Goal: Book appointment/travel/reservation

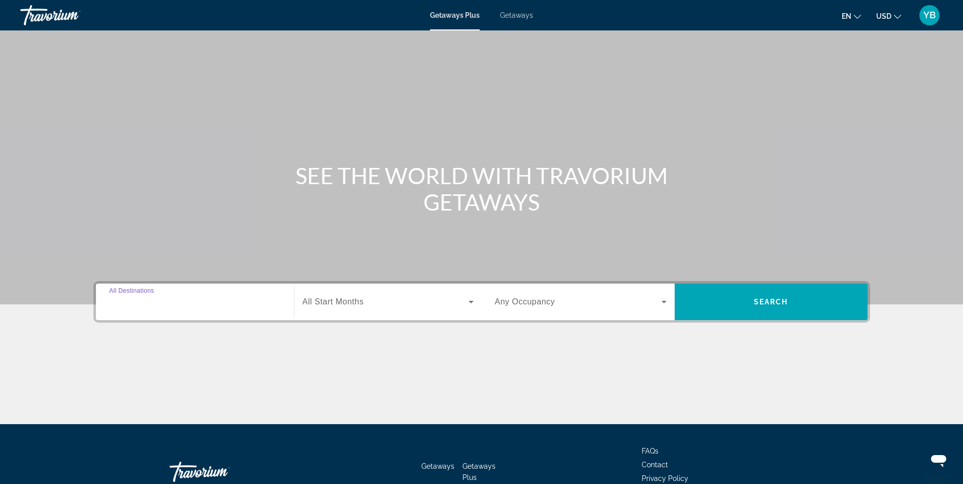
click at [171, 303] on input "Destination All Destinations" at bounding box center [195, 303] width 172 height 12
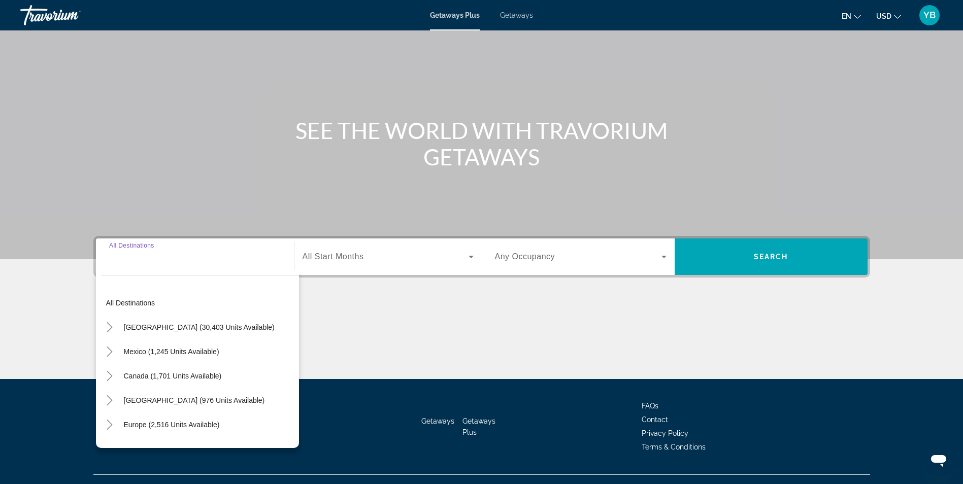
scroll to position [64, 0]
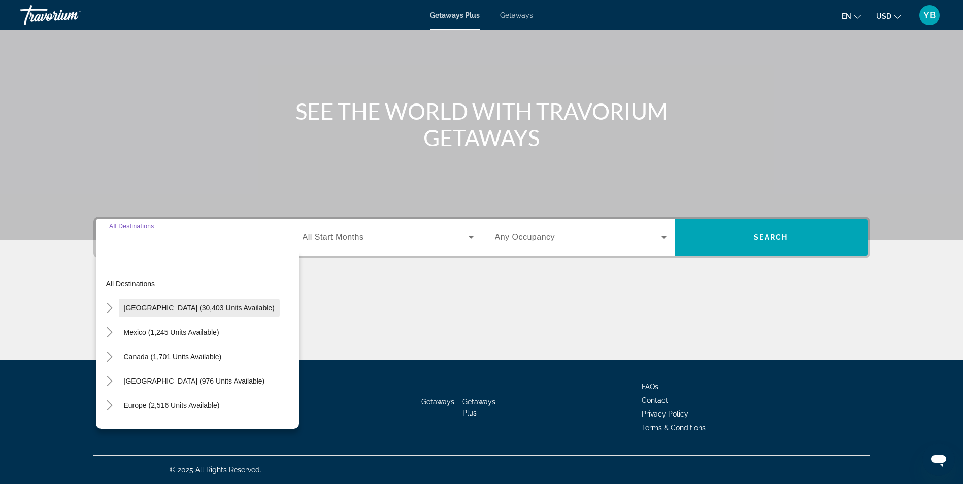
click at [127, 306] on span "[GEOGRAPHIC_DATA] (30,403 units available)" at bounding box center [199, 308] width 151 height 8
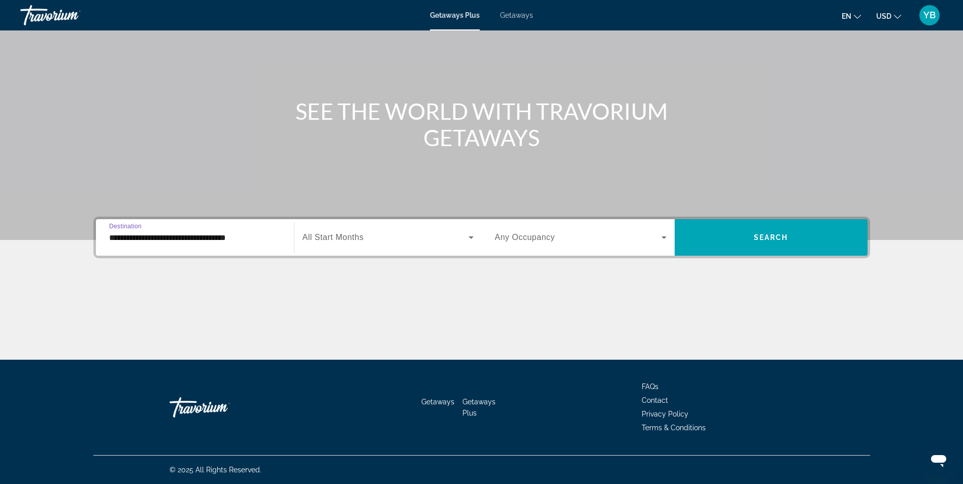
click at [347, 233] on span "All Start Months" at bounding box center [333, 237] width 61 height 9
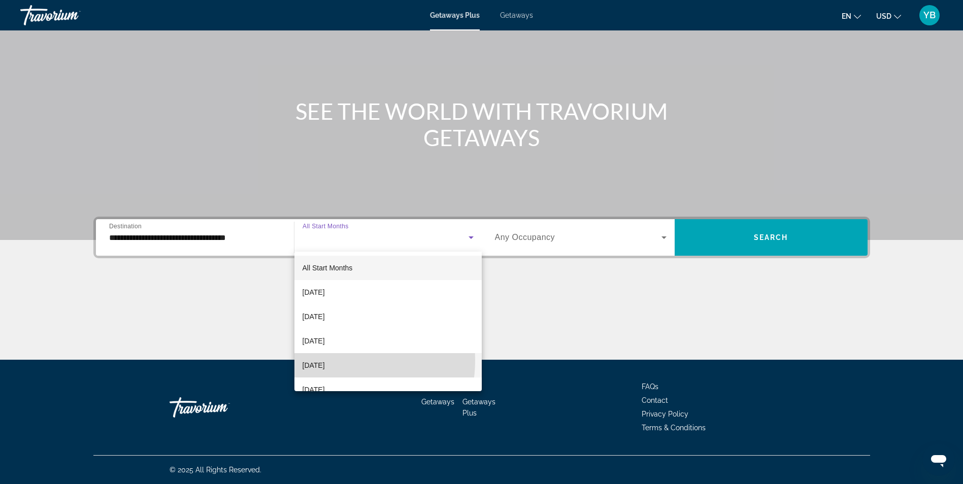
click at [325, 360] on span "[DATE]" at bounding box center [314, 365] width 22 height 12
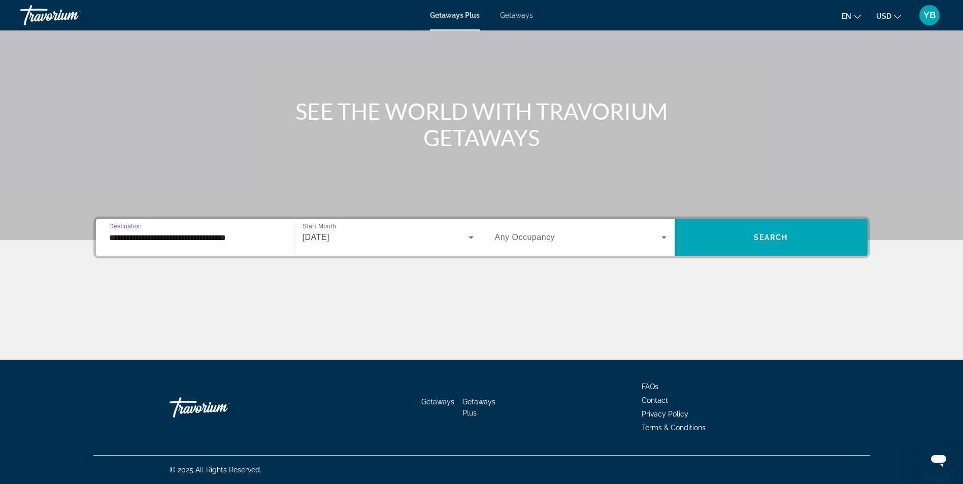
click at [147, 238] on input "**********" at bounding box center [195, 238] width 172 height 12
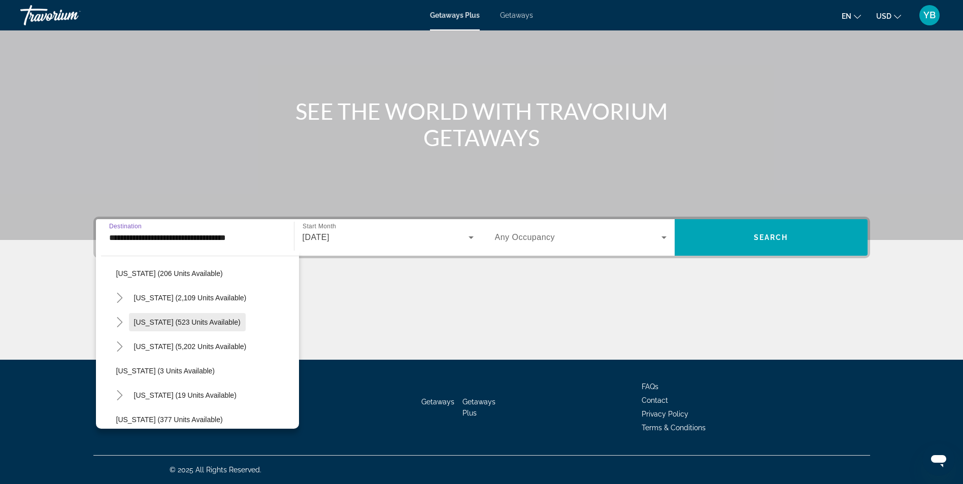
scroll to position [102, 0]
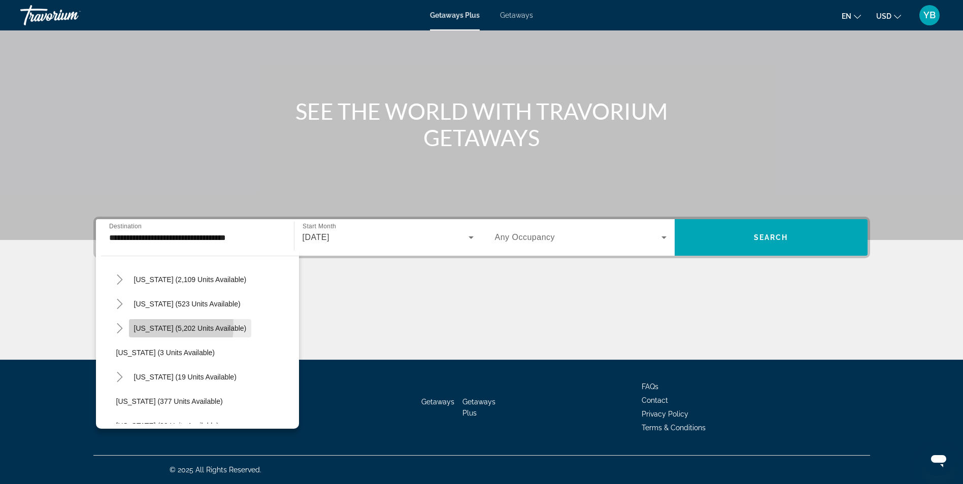
click at [150, 326] on span "[US_STATE] (5,202 units available)" at bounding box center [190, 328] width 113 height 8
type input "**********"
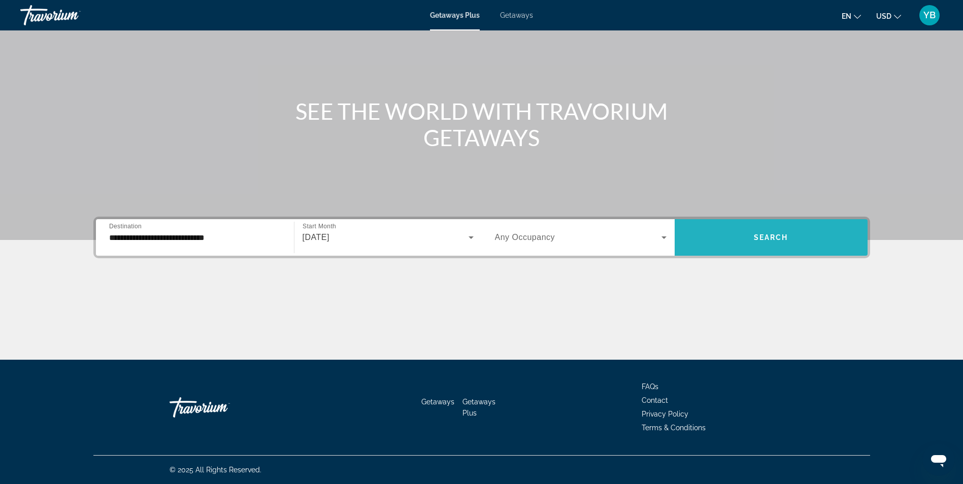
click at [767, 225] on span "Search widget" at bounding box center [771, 237] width 193 height 24
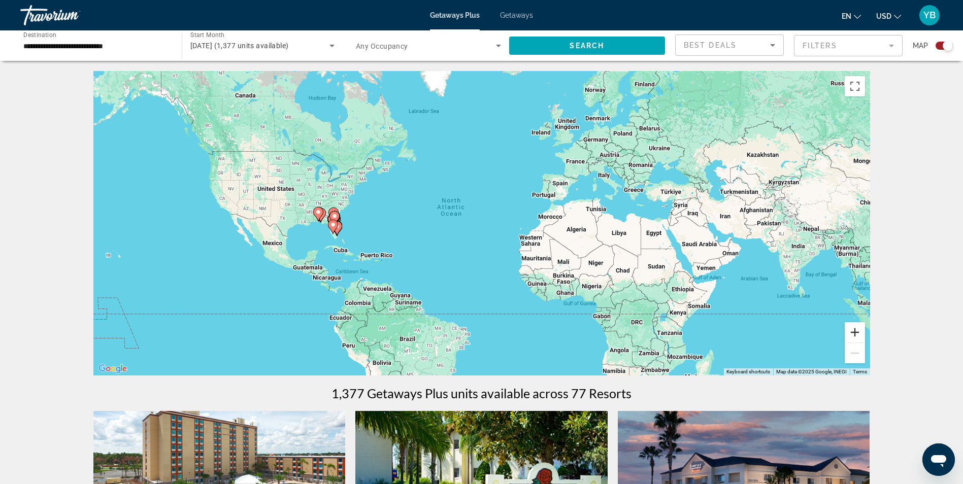
click at [857, 330] on button "Zoom in" at bounding box center [855, 332] width 20 height 20
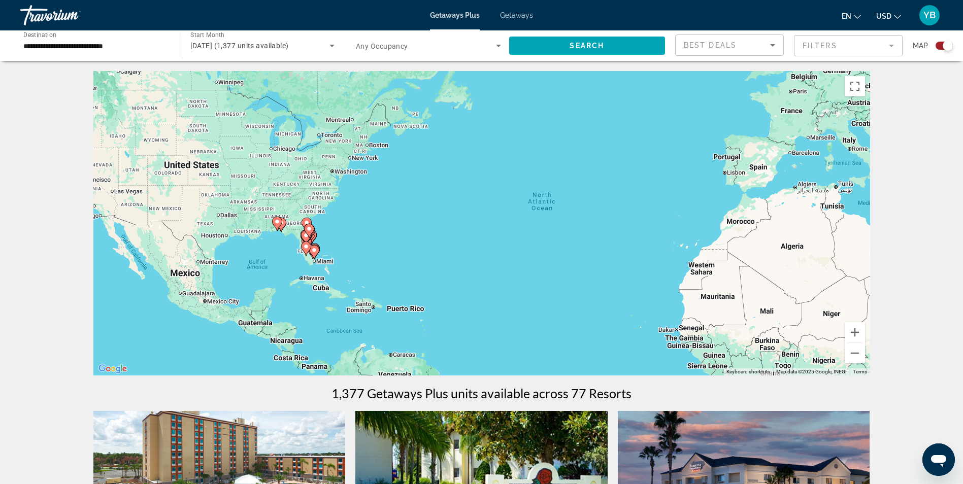
drag, startPoint x: 303, startPoint y: 245, endPoint x: 442, endPoint y: 261, distance: 140.1
click at [428, 257] on div "To activate drag with keyboard, press Alt + Enter. Once in keyboard drag state,…" at bounding box center [481, 223] width 777 height 305
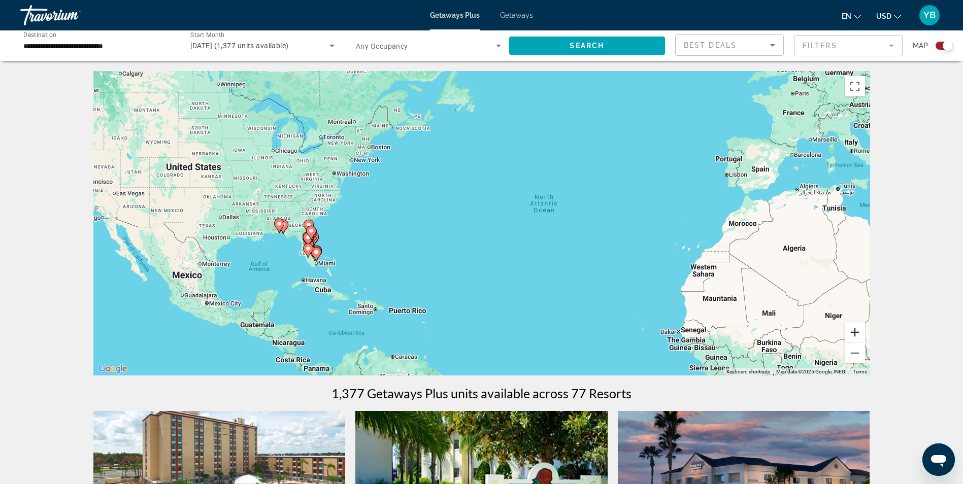
click at [854, 334] on button "Zoom in" at bounding box center [855, 332] width 20 height 20
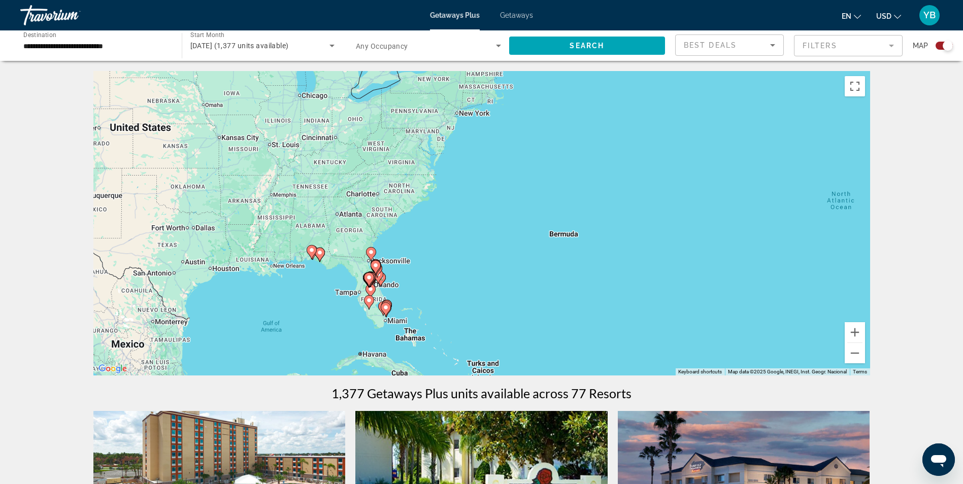
drag, startPoint x: 279, startPoint y: 252, endPoint x: 517, endPoint y: 269, distance: 238.2
click at [517, 269] on div "To activate drag with keyboard, press Alt + Enter. Once in keyboard drag state,…" at bounding box center [481, 223] width 777 height 305
click at [860, 336] on button "Zoom in" at bounding box center [855, 332] width 20 height 20
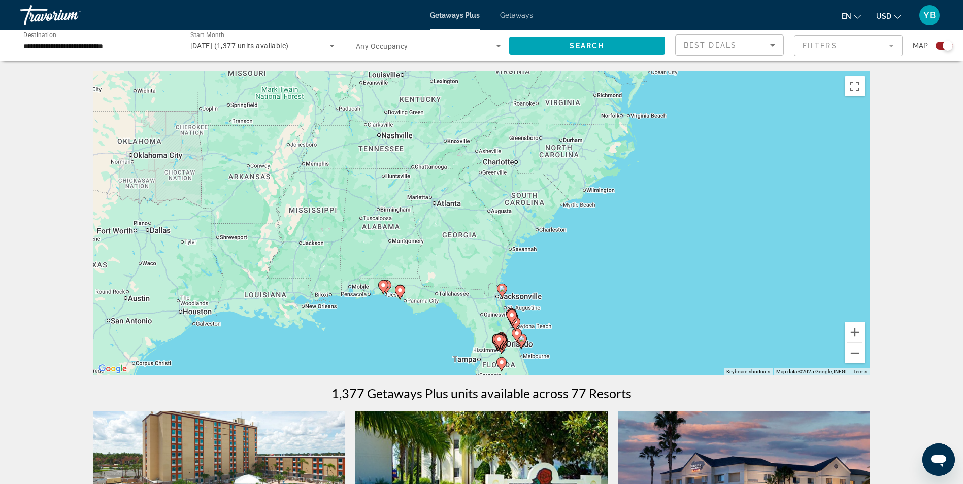
drag, startPoint x: 328, startPoint y: 275, endPoint x: 582, endPoint y: 265, distance: 253.5
click at [579, 265] on div "To activate drag with keyboard, press Alt + Enter. Once in keyboard drag state,…" at bounding box center [481, 223] width 777 height 305
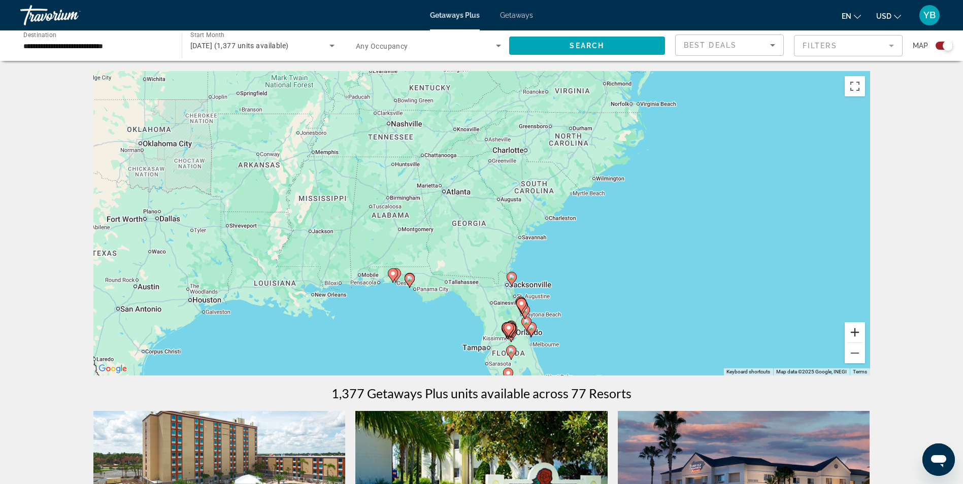
click at [857, 332] on button "Zoom in" at bounding box center [855, 332] width 20 height 20
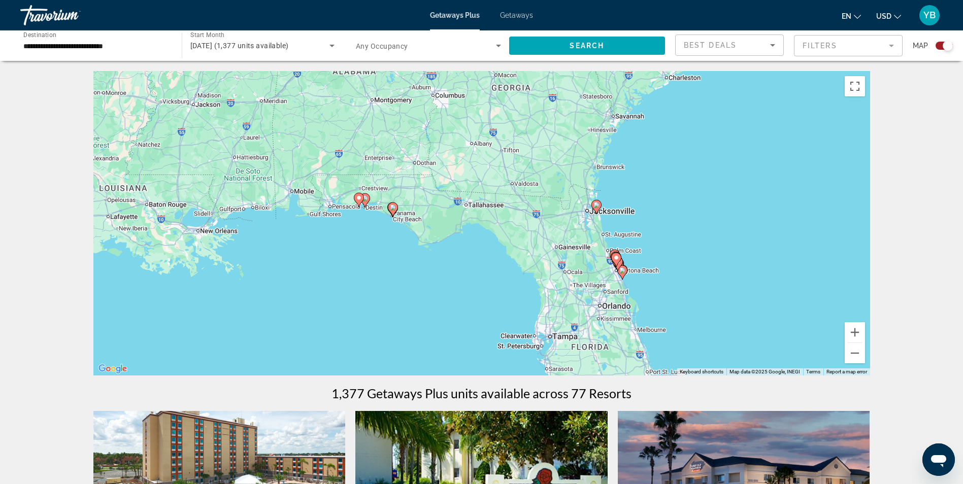
drag, startPoint x: 426, startPoint y: 305, endPoint x: 482, endPoint y: 161, distance: 154.3
click at [482, 161] on div "To activate drag with keyboard, press Alt + Enter. Once in keyboard drag state,…" at bounding box center [481, 223] width 777 height 305
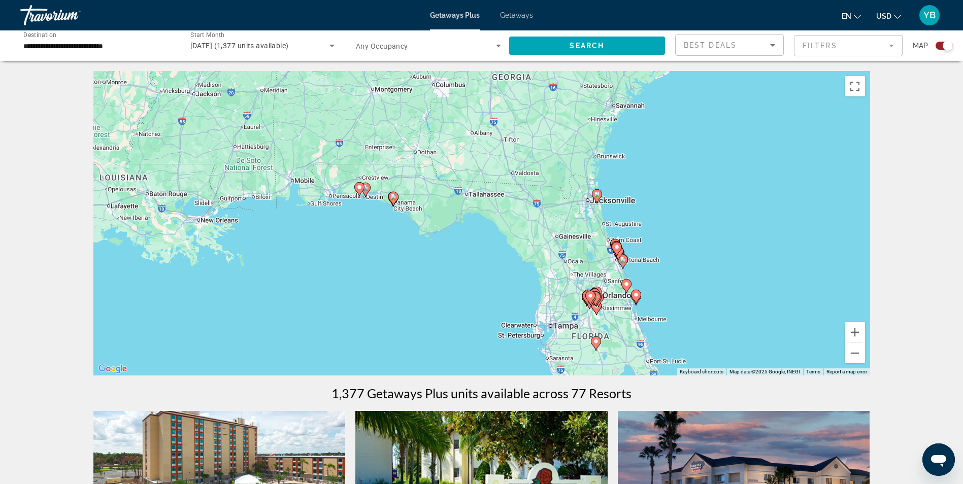
click at [393, 196] on image "Main content" at bounding box center [393, 197] width 6 height 6
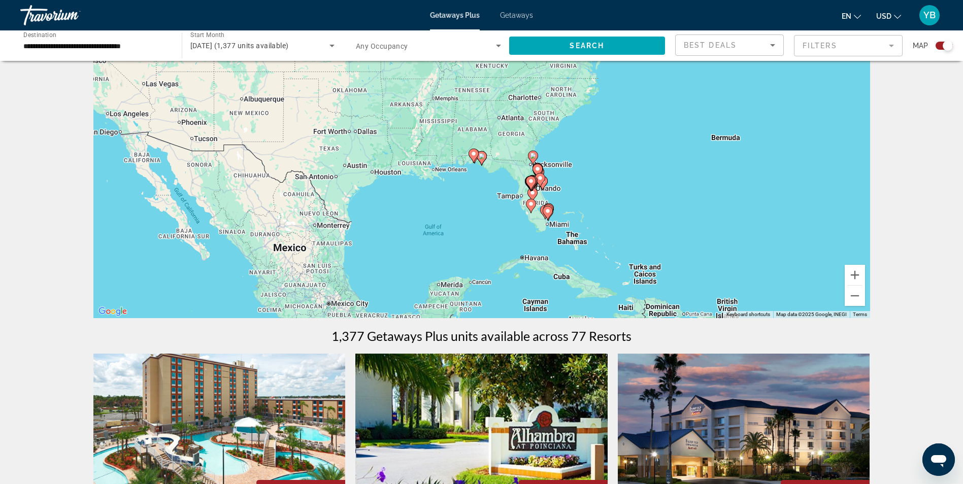
scroll to position [51, 0]
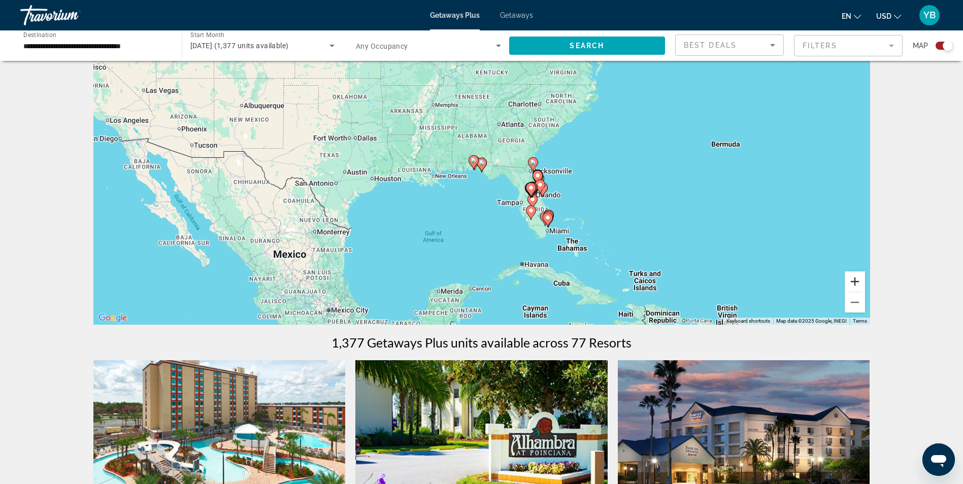
click at [854, 284] on button "Zoom in" at bounding box center [855, 282] width 20 height 20
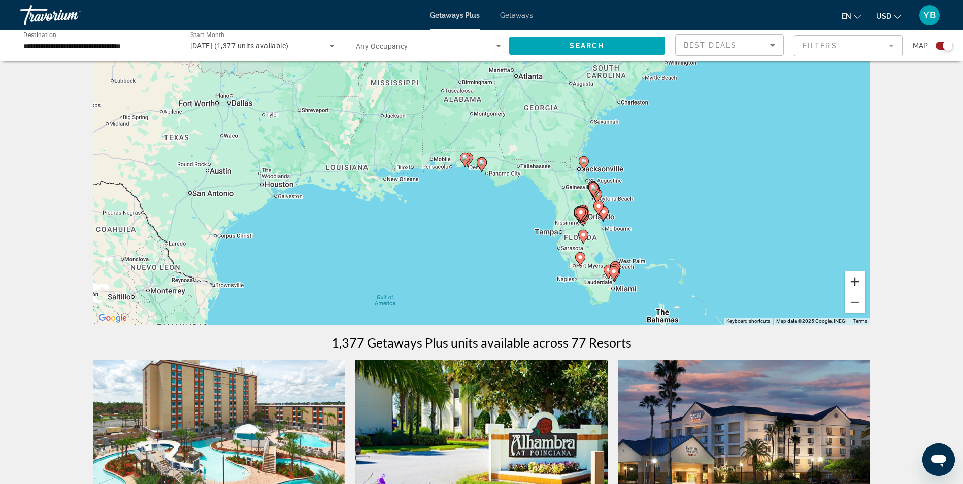
click at [854, 284] on button "Zoom in" at bounding box center [855, 282] width 20 height 20
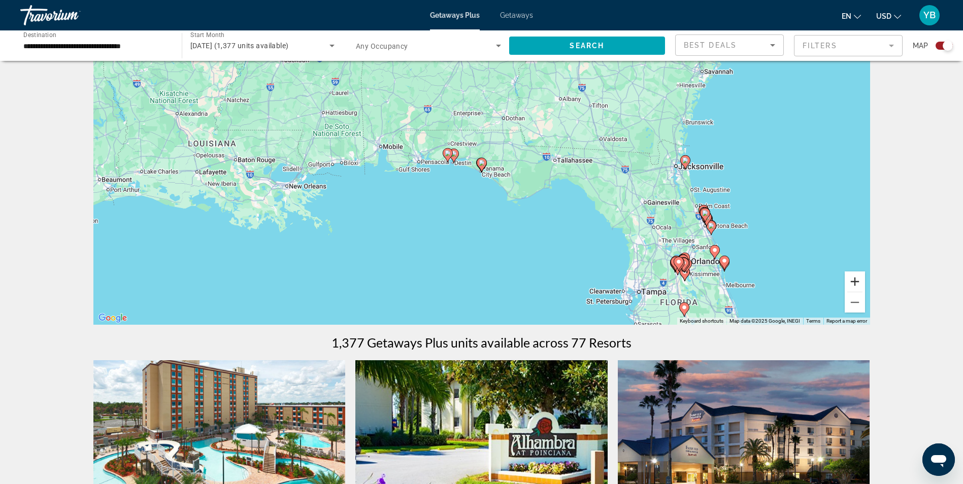
click at [854, 284] on button "Zoom in" at bounding box center [855, 282] width 20 height 20
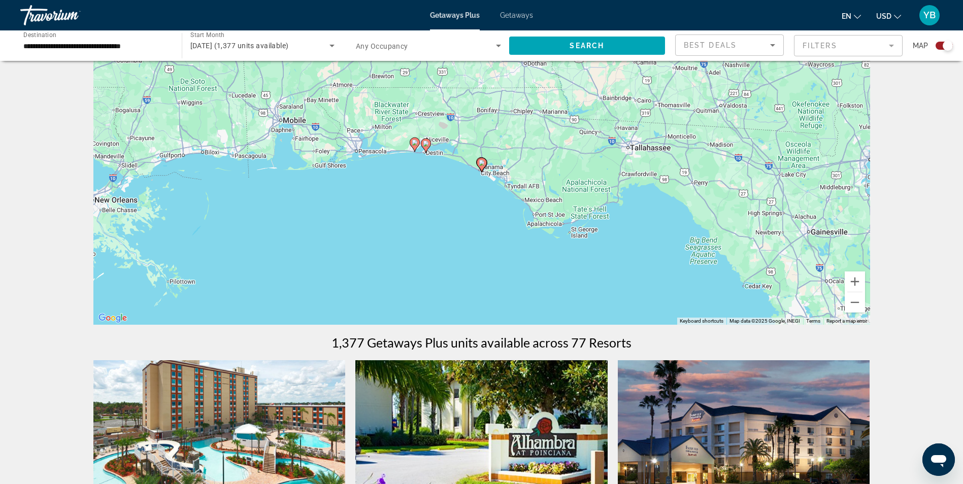
click at [414, 142] on image "Main content" at bounding box center [415, 143] width 6 height 6
type input "**********"
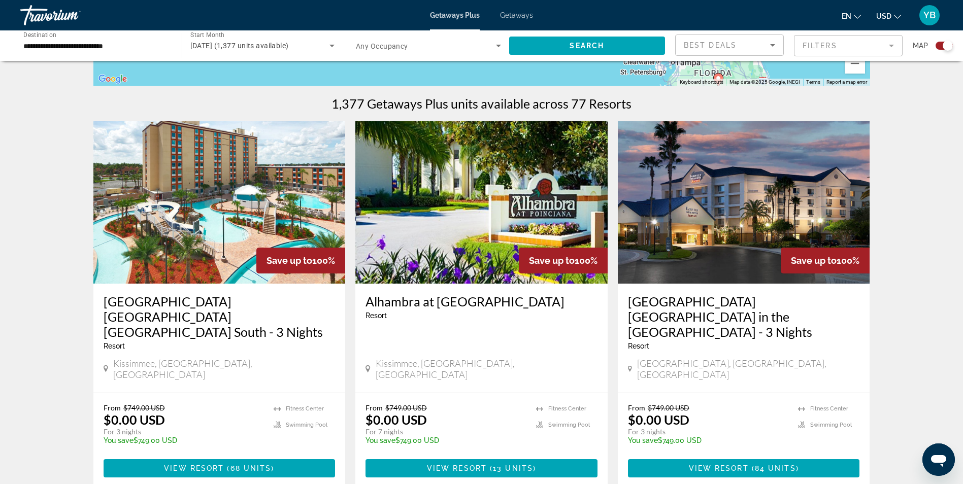
scroll to position [305, 0]
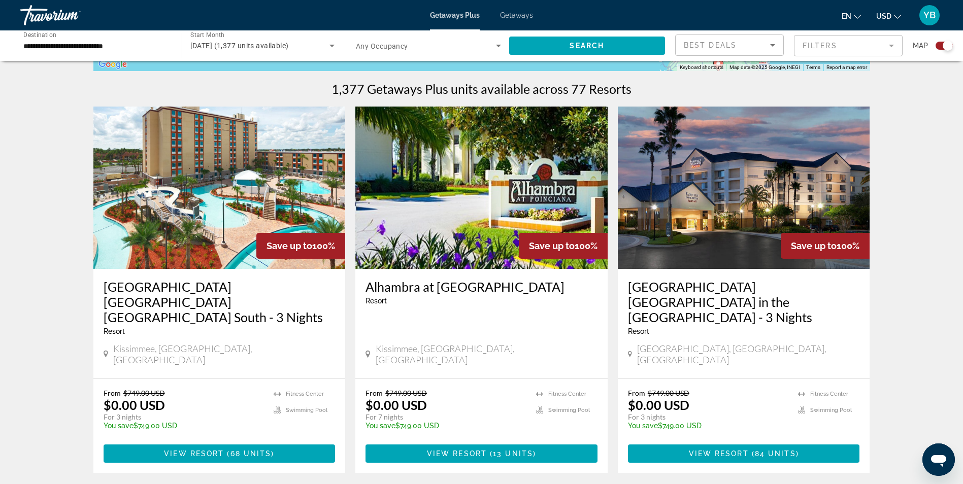
click at [859, 46] on mat-form-field "Filters" at bounding box center [848, 45] width 109 height 21
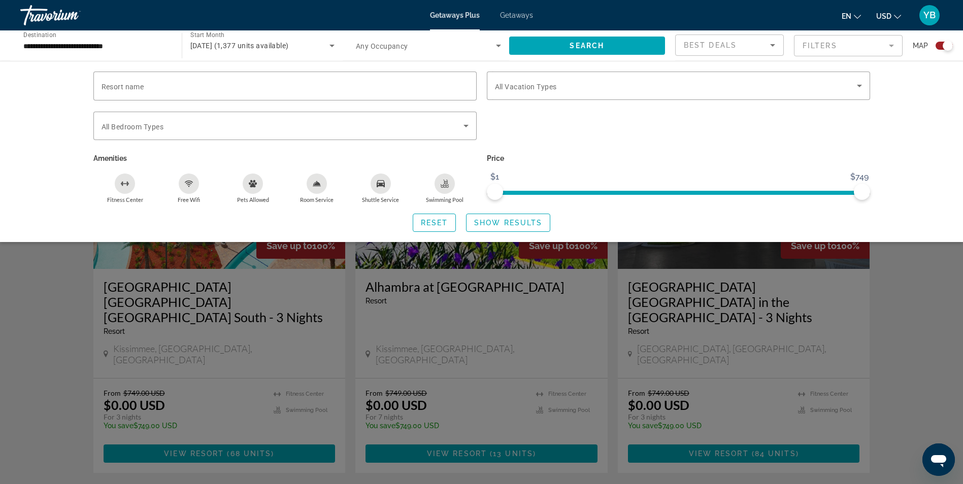
click at [48, 143] on div "Resort name Vacation Types All Vacation Types Bedroom Types All Bedroom Types A…" at bounding box center [481, 151] width 963 height 181
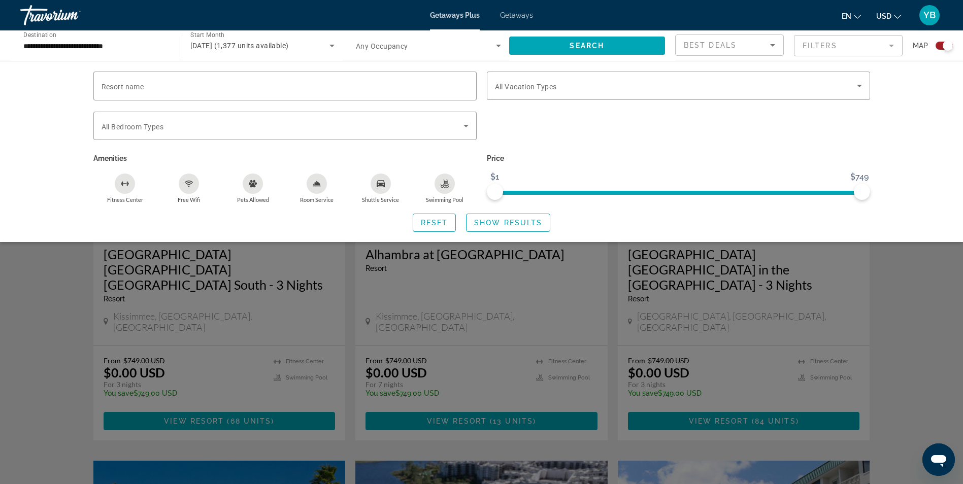
scroll to position [355, 0]
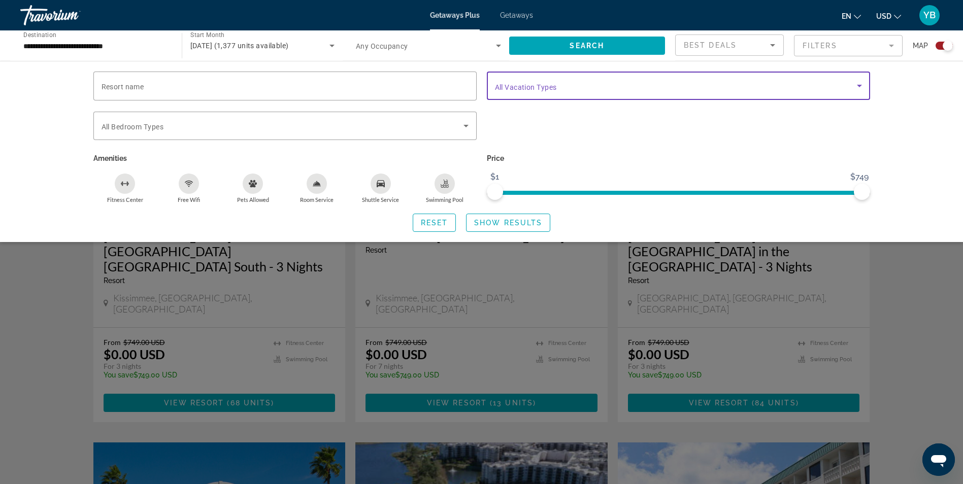
click at [755, 82] on span "Search widget" at bounding box center [676, 86] width 362 height 12
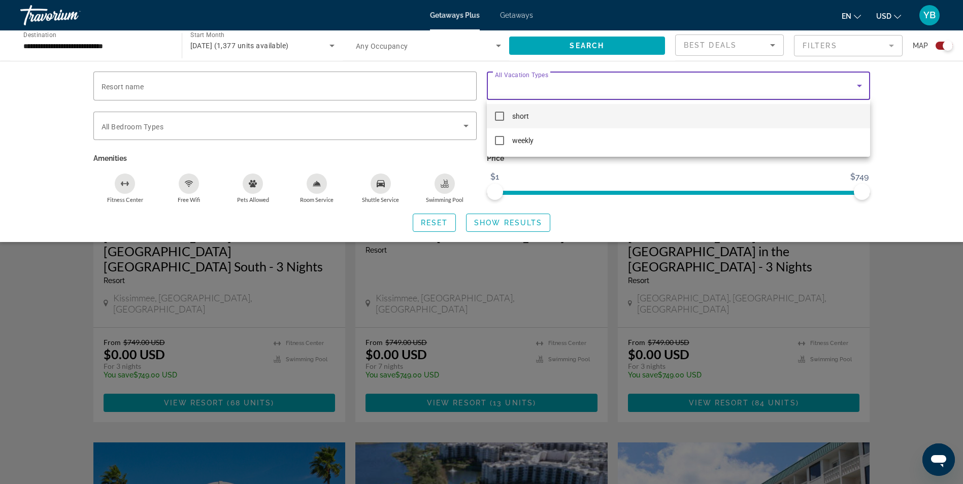
click at [831, 41] on div at bounding box center [481, 242] width 963 height 484
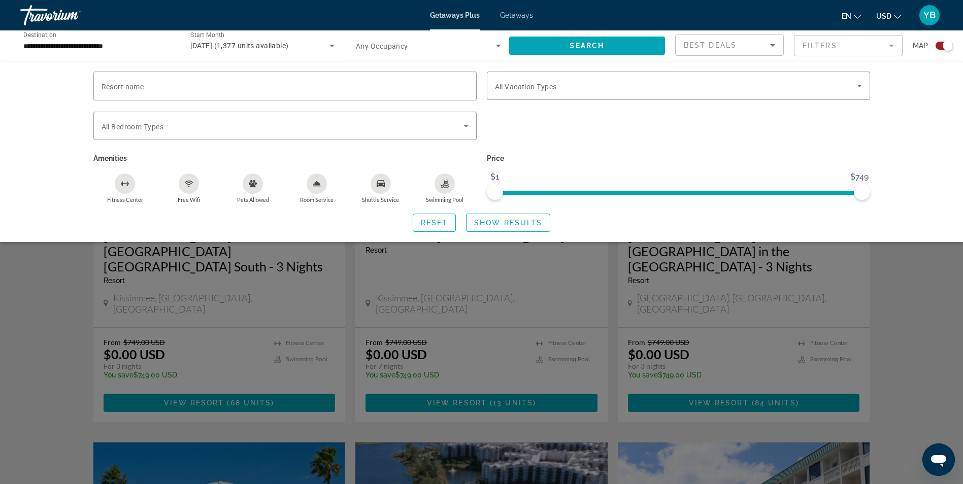
click at [867, 109] on div "Search widget" at bounding box center [678, 105] width 383 height 11
click at [943, 154] on div "Resort name Vacation Types All Vacation Types Bedroom Types All Bedroom Types A…" at bounding box center [481, 151] width 963 height 181
click at [955, 265] on div "Search widget" at bounding box center [481, 318] width 963 height 332
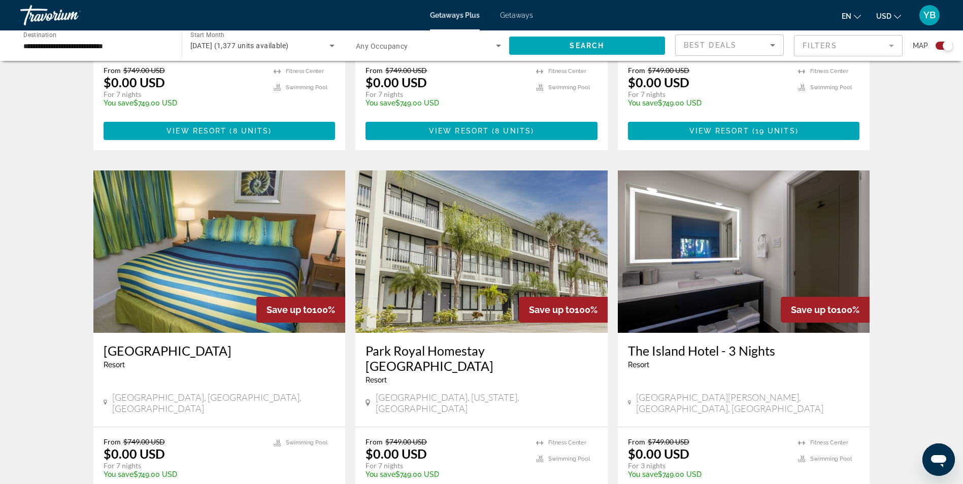
scroll to position [1422, 0]
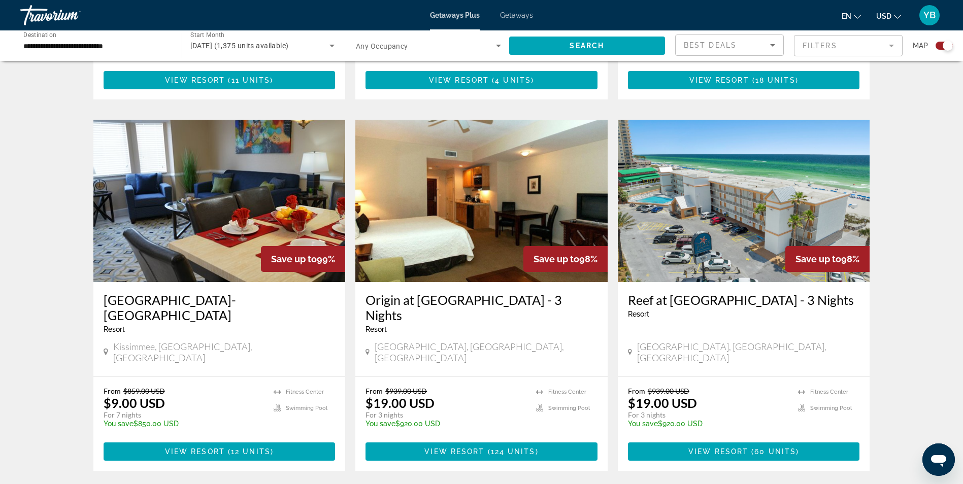
scroll to position [1472, 0]
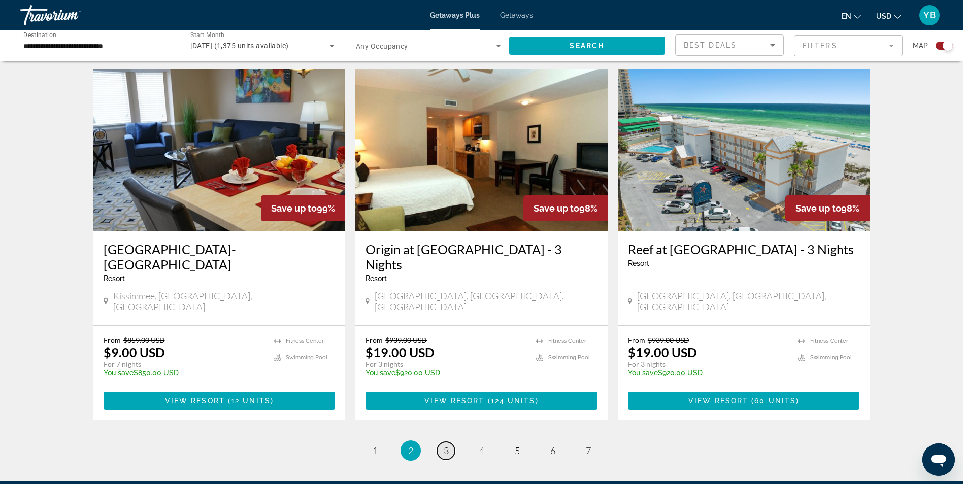
click at [445, 445] on span "3" at bounding box center [446, 450] width 5 height 11
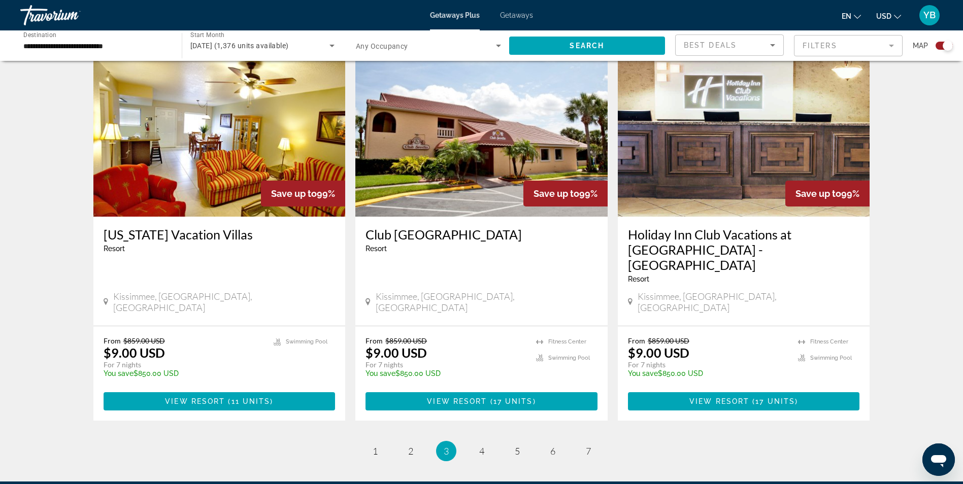
scroll to position [1519, 0]
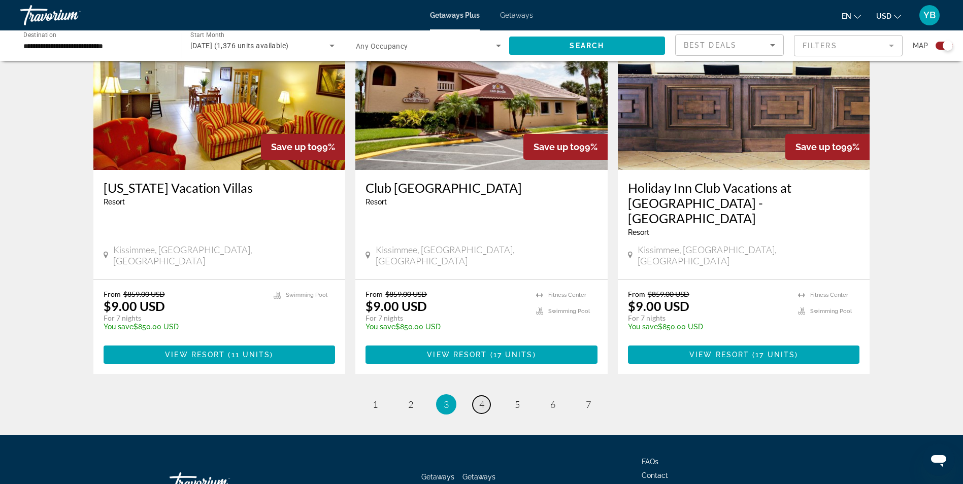
click at [479, 399] on span "4" at bounding box center [481, 404] width 5 height 11
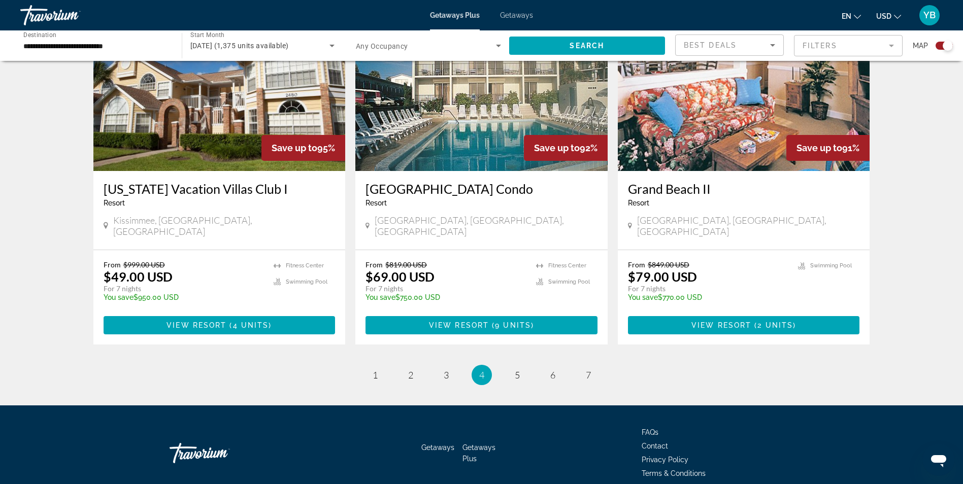
scroll to position [1519, 0]
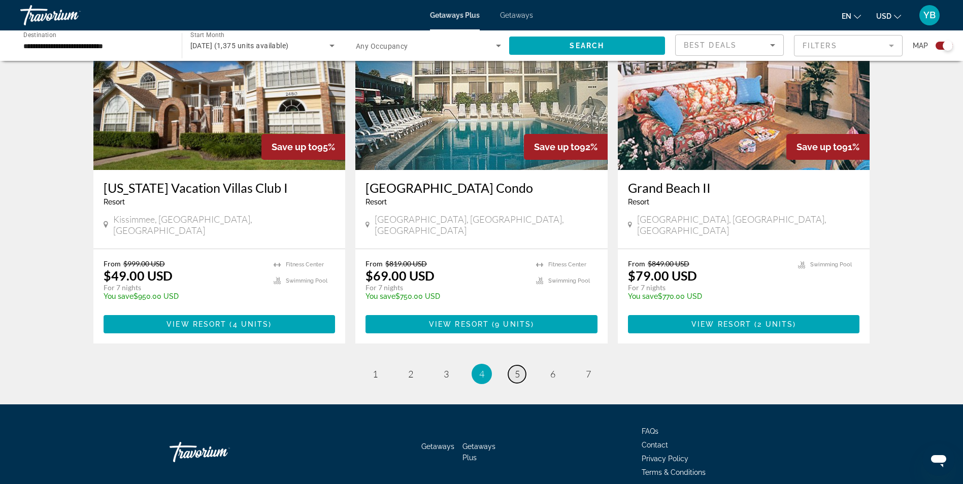
click at [518, 369] on span "5" at bounding box center [517, 374] width 5 height 11
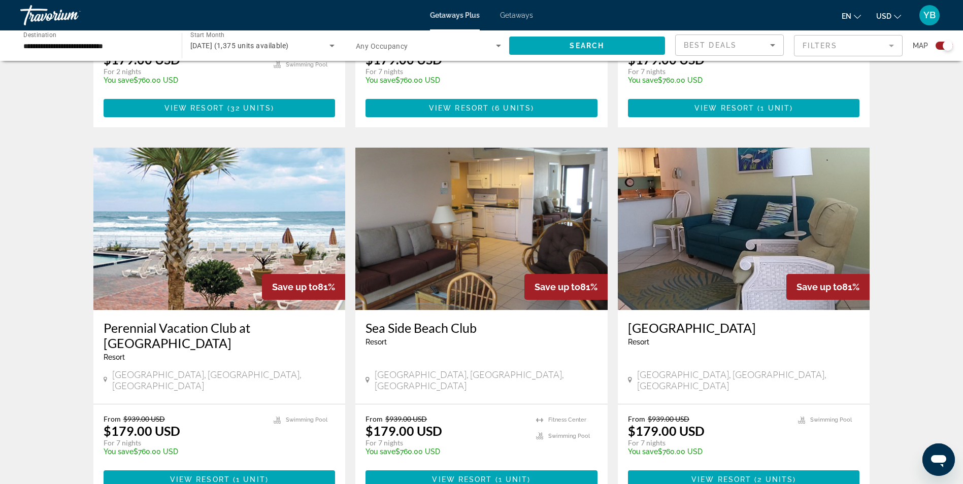
scroll to position [1371, 0]
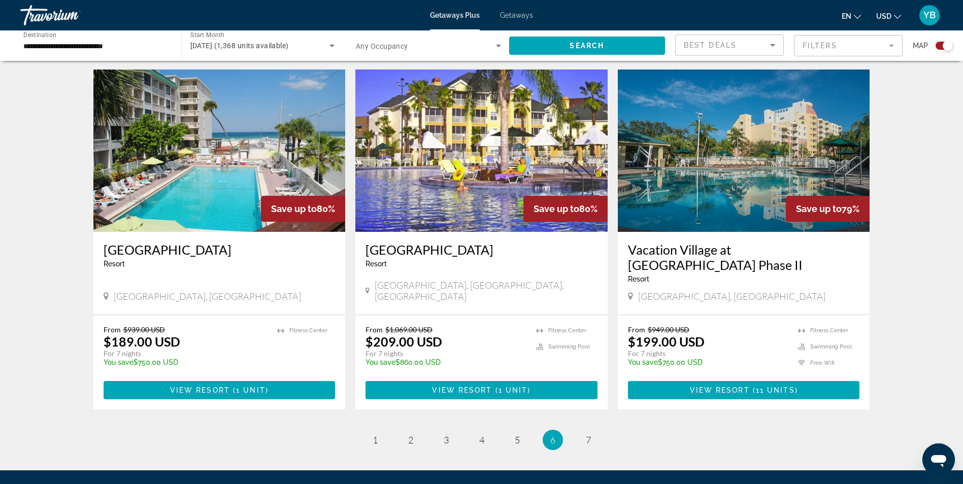
scroll to position [1422, 0]
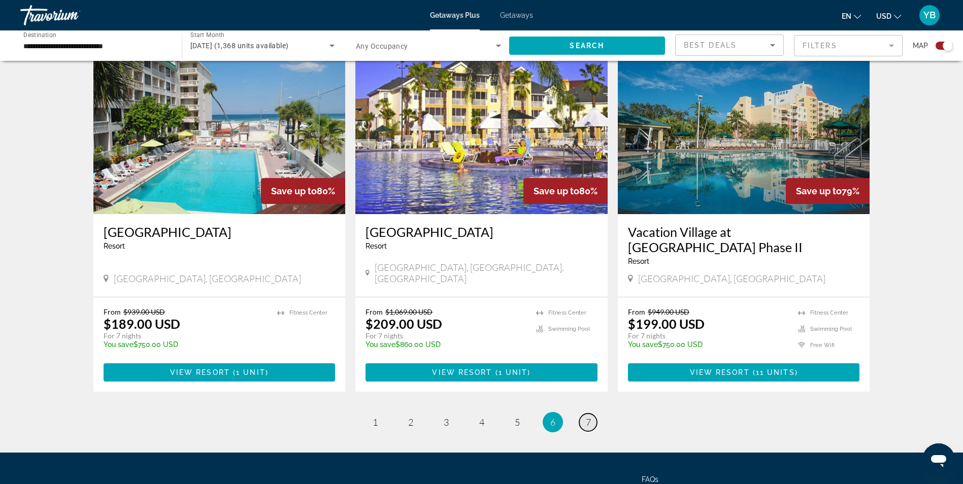
click at [587, 417] on span "7" at bounding box center [588, 422] width 5 height 11
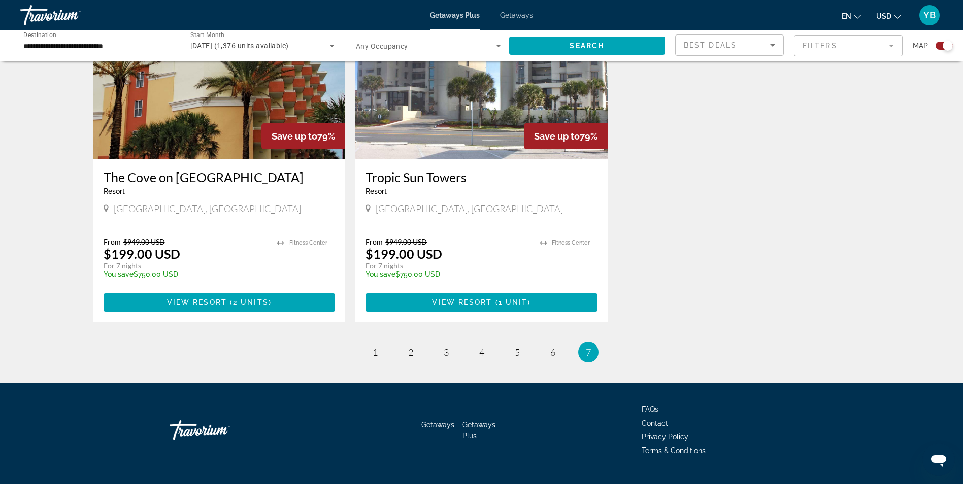
scroll to position [782, 0]
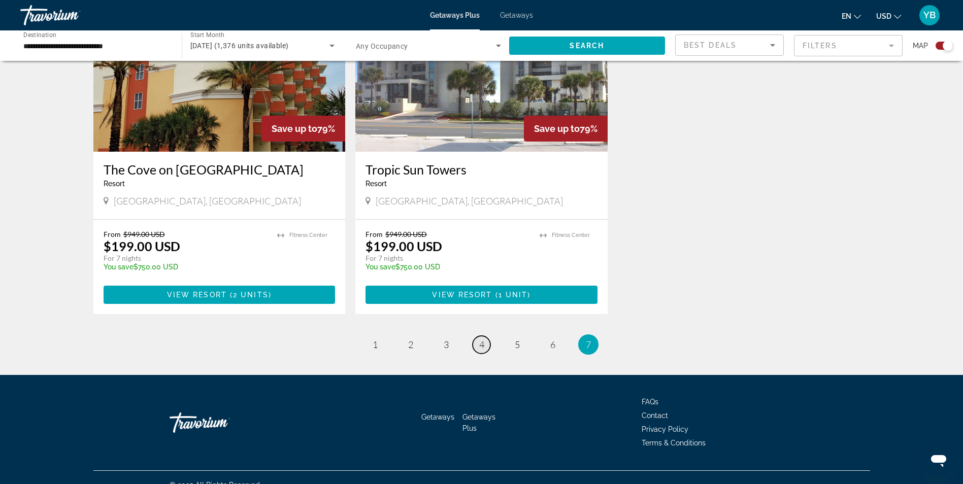
click at [481, 339] on span "4" at bounding box center [481, 344] width 5 height 11
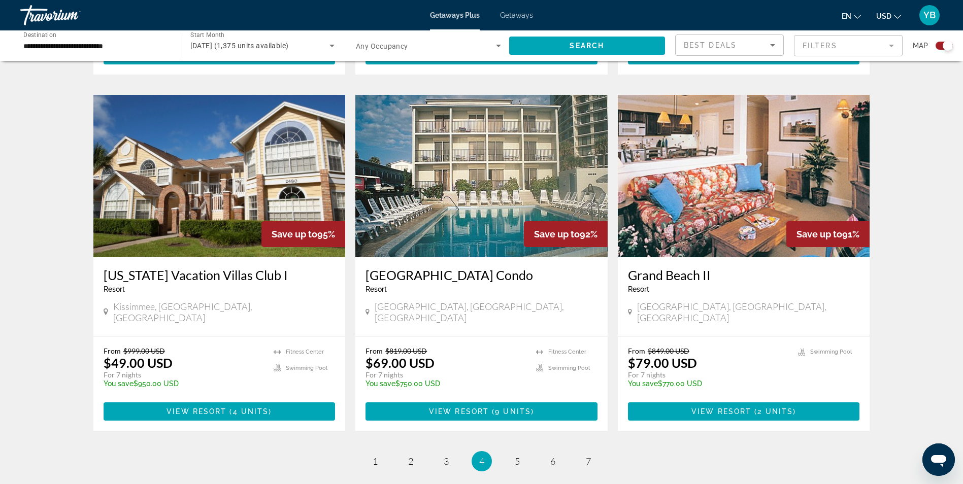
scroll to position [1417, 0]
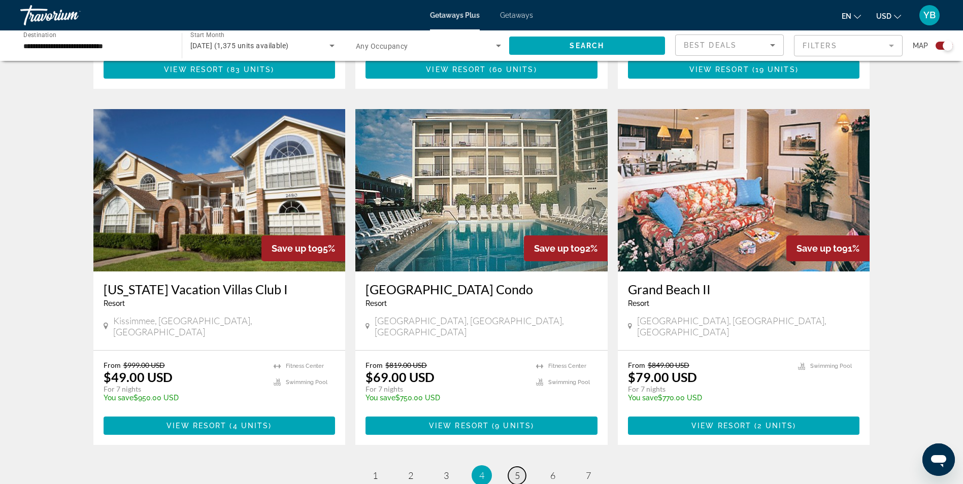
click at [518, 470] on span "5" at bounding box center [517, 475] width 5 height 11
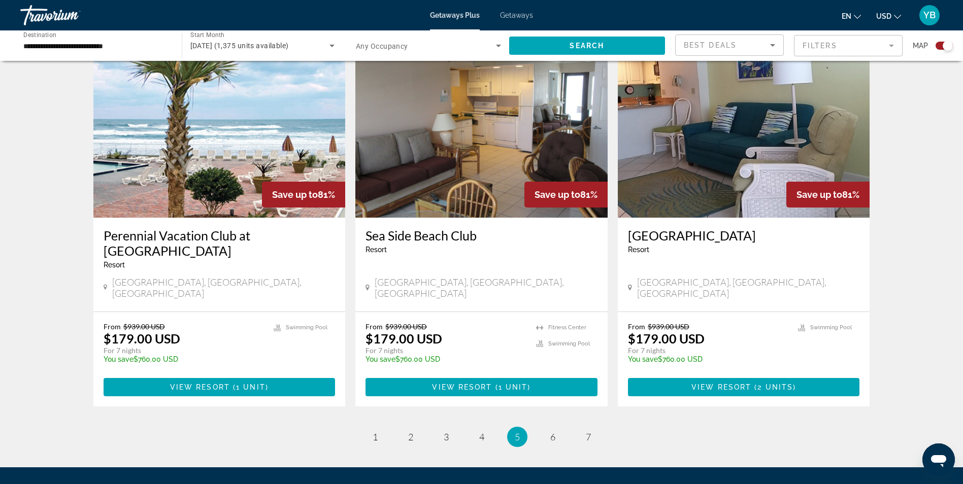
scroll to position [1503, 0]
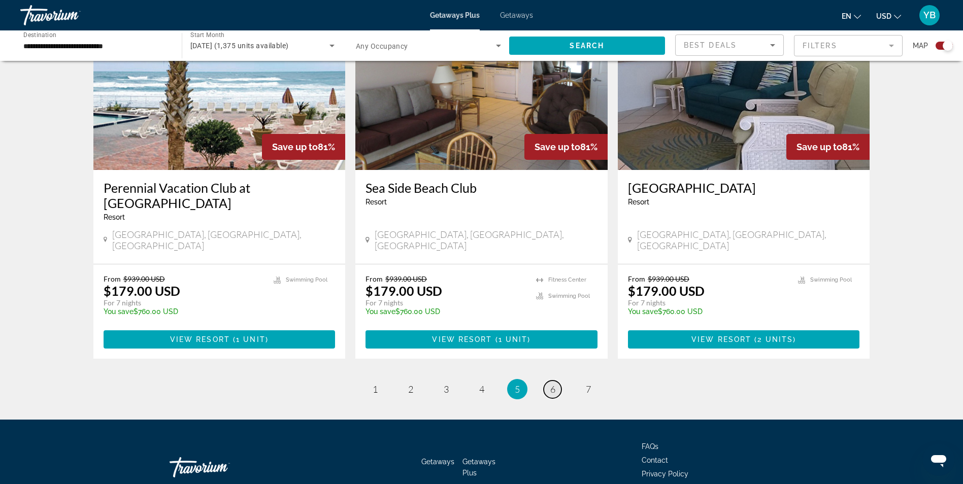
click at [554, 384] on span "6" at bounding box center [552, 389] width 5 height 11
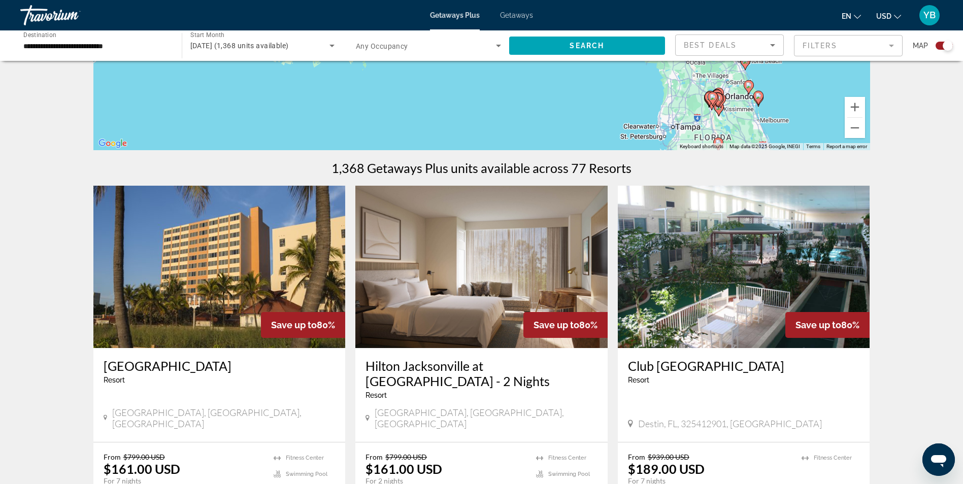
scroll to position [355, 0]
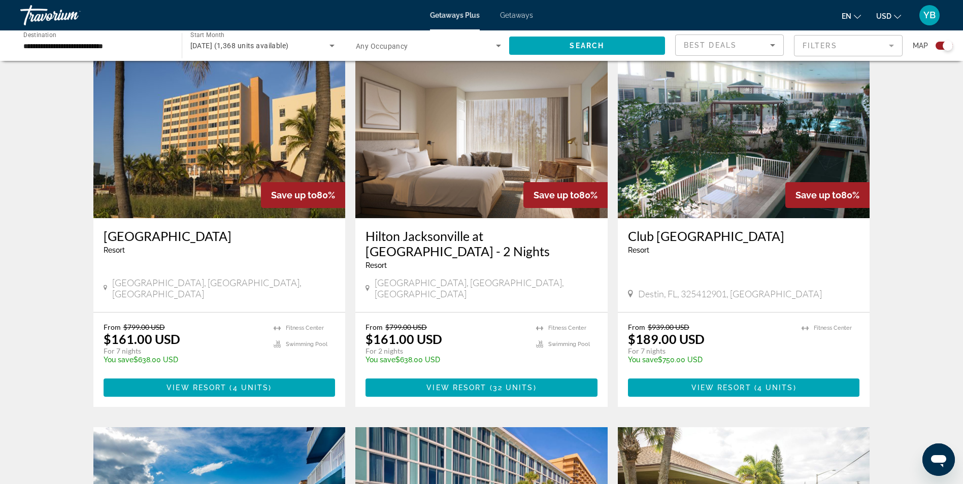
click at [716, 190] on img "Main content" at bounding box center [744, 137] width 252 height 162
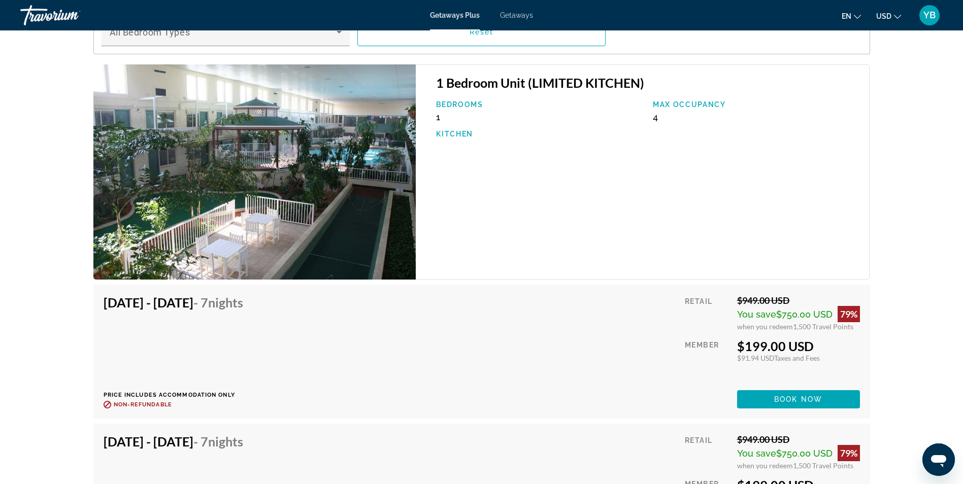
scroll to position [1777, 0]
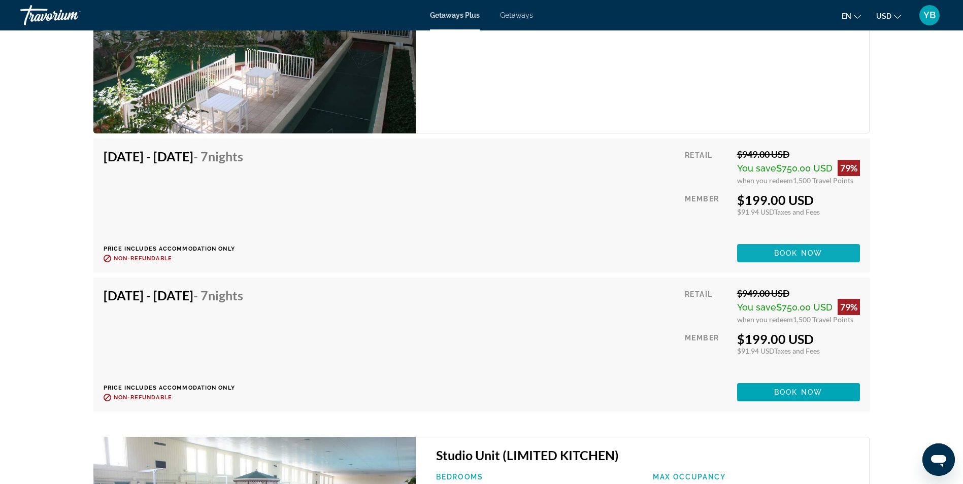
click at [789, 247] on span "Main content" at bounding box center [798, 253] width 123 height 24
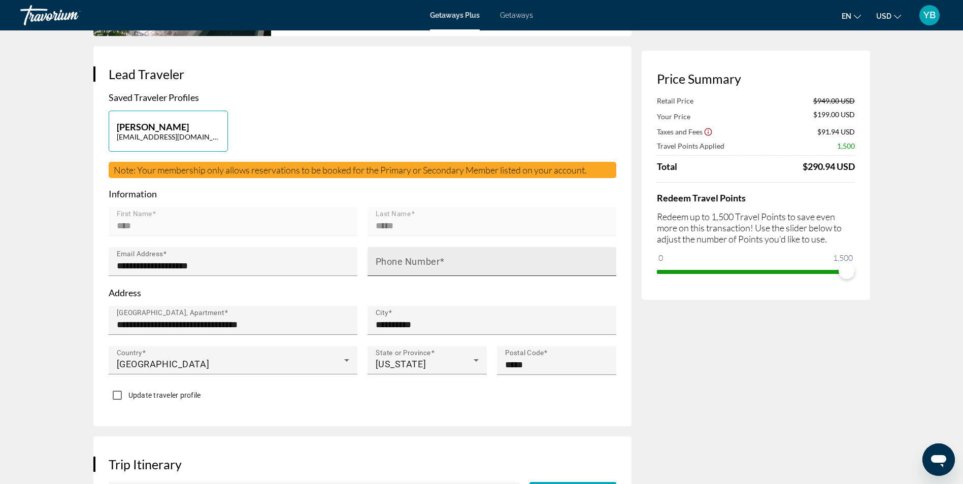
scroll to position [203, 0]
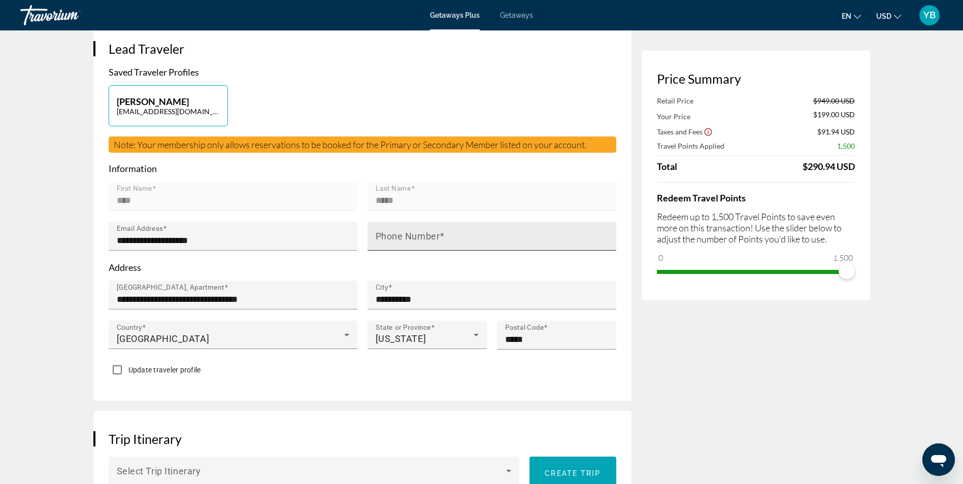
click at [392, 234] on mat-label "Phone Number" at bounding box center [408, 236] width 64 height 11
click at [392, 235] on input "Phone Number" at bounding box center [495, 241] width 239 height 12
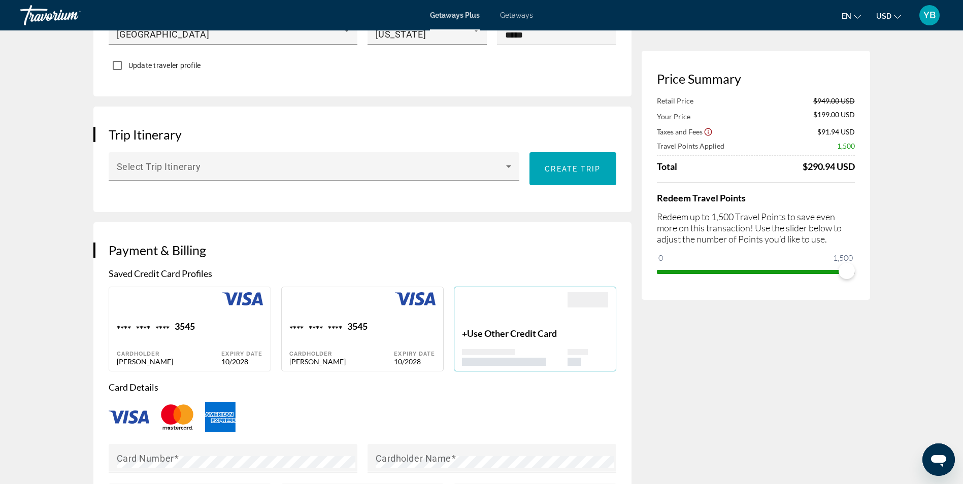
scroll to position [558, 0]
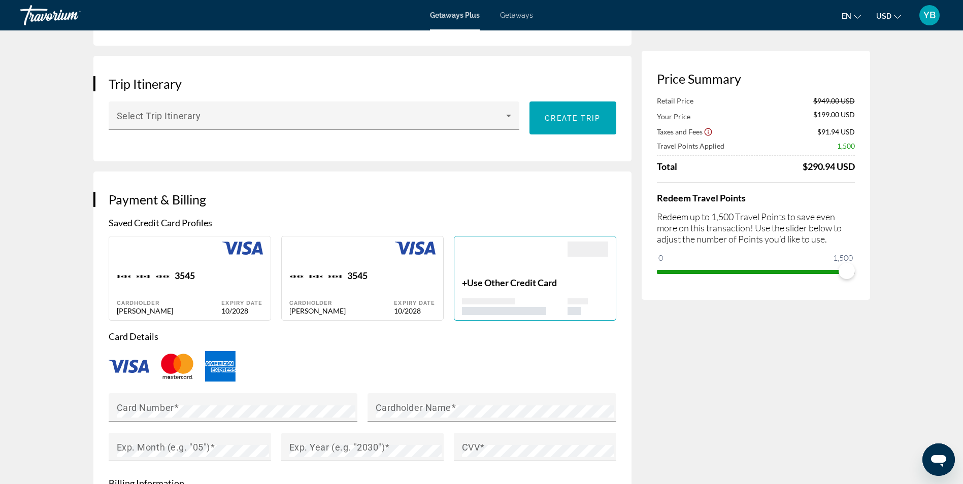
type input "**********"
click at [206, 276] on div "**** **** **** 3545" at bounding box center [169, 277] width 105 height 14
type input "*****"
type input "**********"
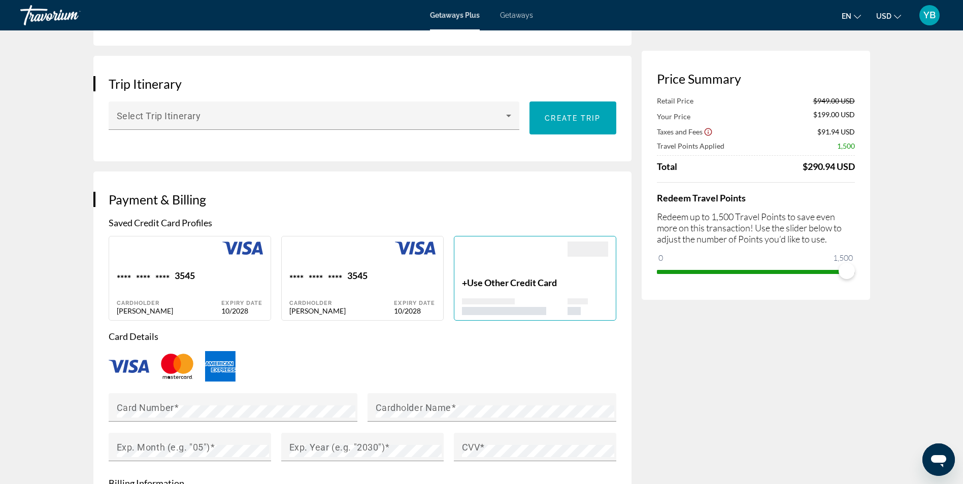
type input "**********"
type input "*****"
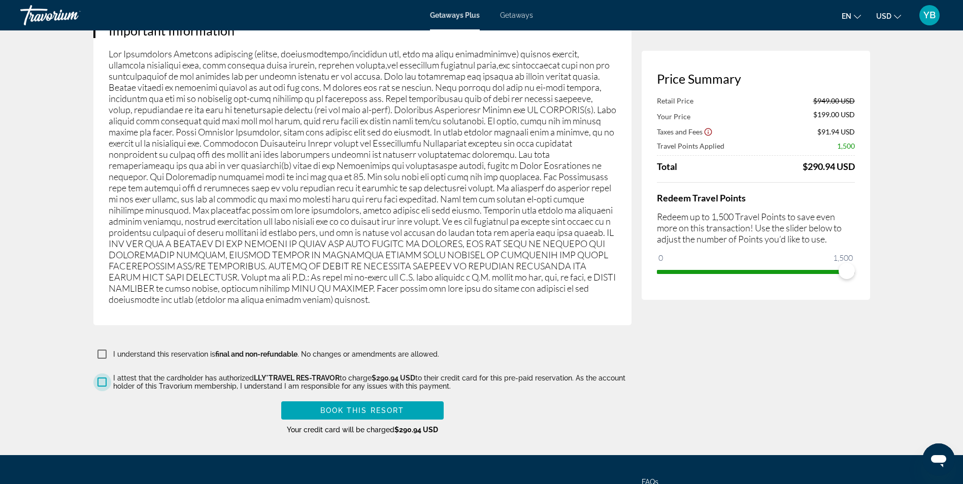
scroll to position [1549, 0]
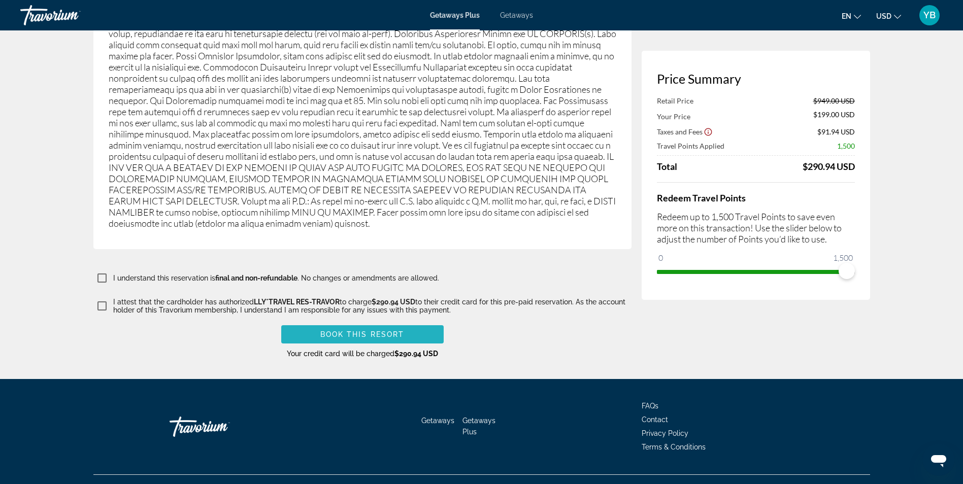
click at [377, 322] on span "Main content" at bounding box center [362, 334] width 162 height 24
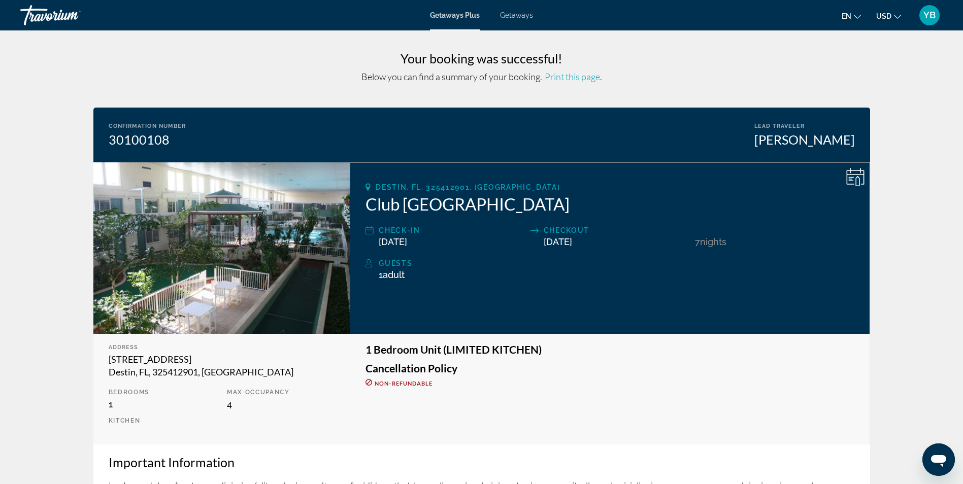
click at [391, 55] on h3 "Your booking was successful!" at bounding box center [481, 58] width 777 height 15
click at [579, 74] on span "Print this page" at bounding box center [572, 76] width 55 height 11
